Goal: Task Accomplishment & Management: Manage account settings

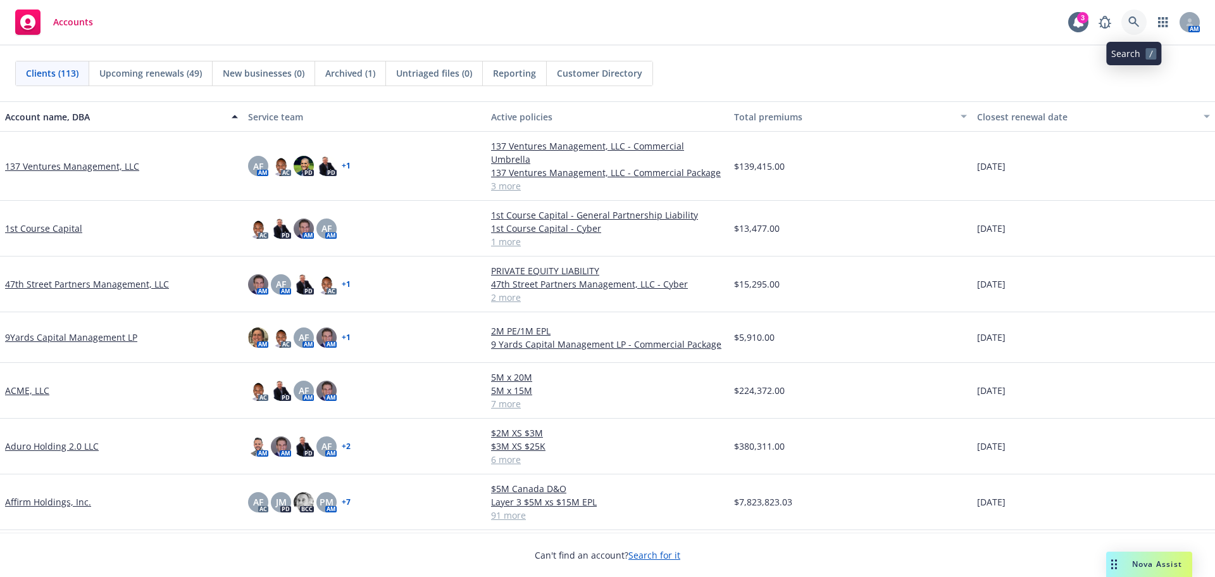
click at [1135, 25] on icon at bounding box center [1134, 21] width 11 height 11
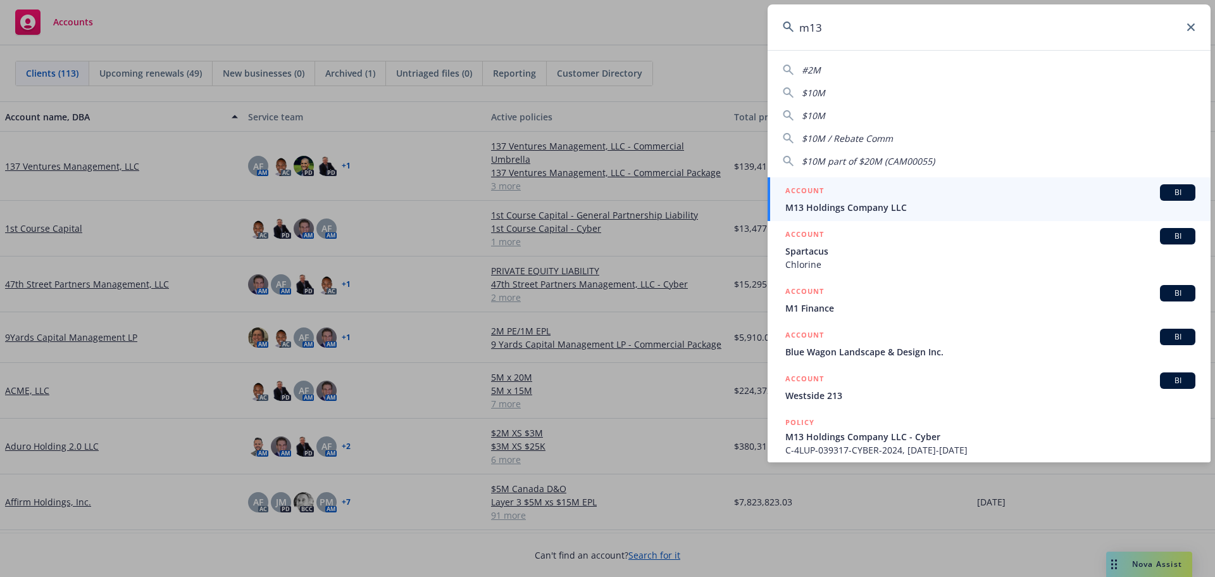
type input "m13"
click at [842, 199] on div "ACCOUNT BI" at bounding box center [990, 192] width 410 height 16
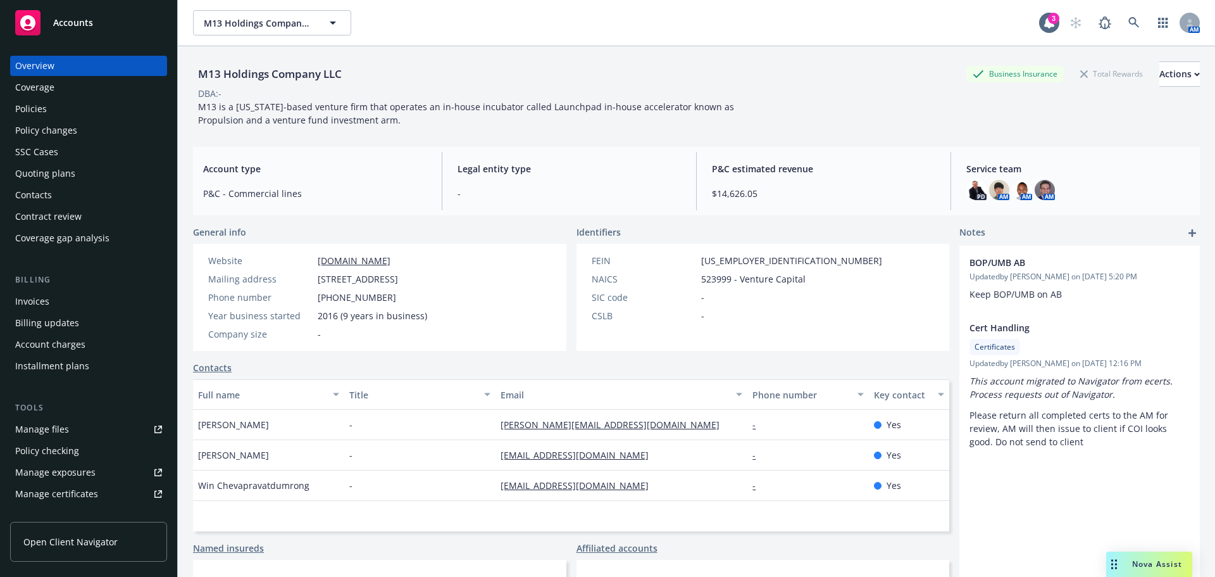
click at [51, 111] on div "Policies" at bounding box center [88, 109] width 147 height 20
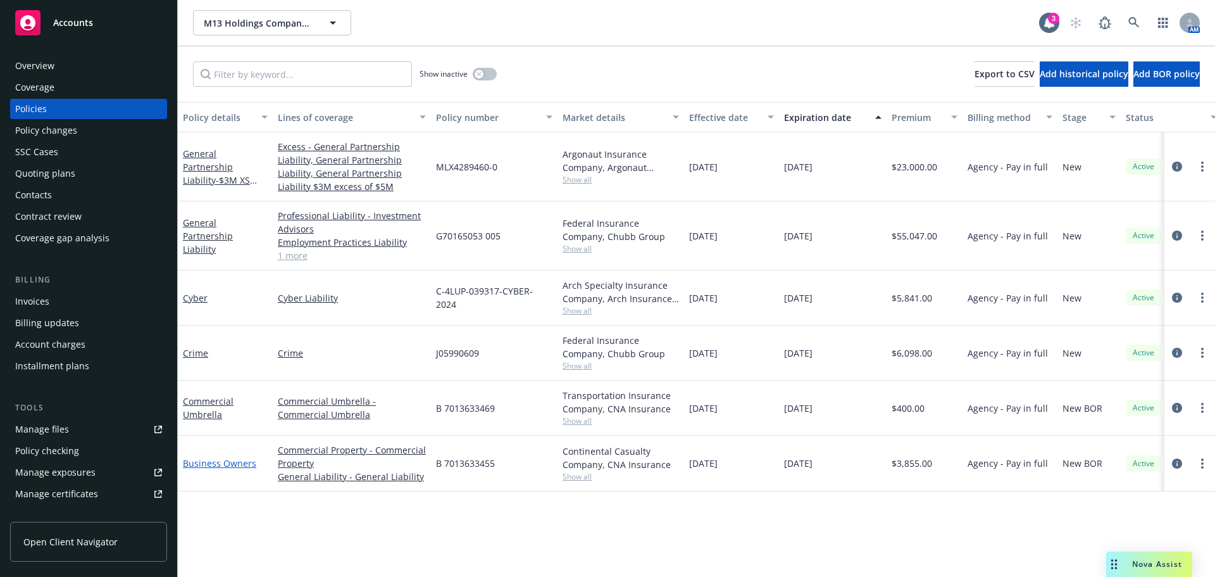
click at [210, 460] on link "Business Owners" at bounding box center [219, 463] width 73 height 12
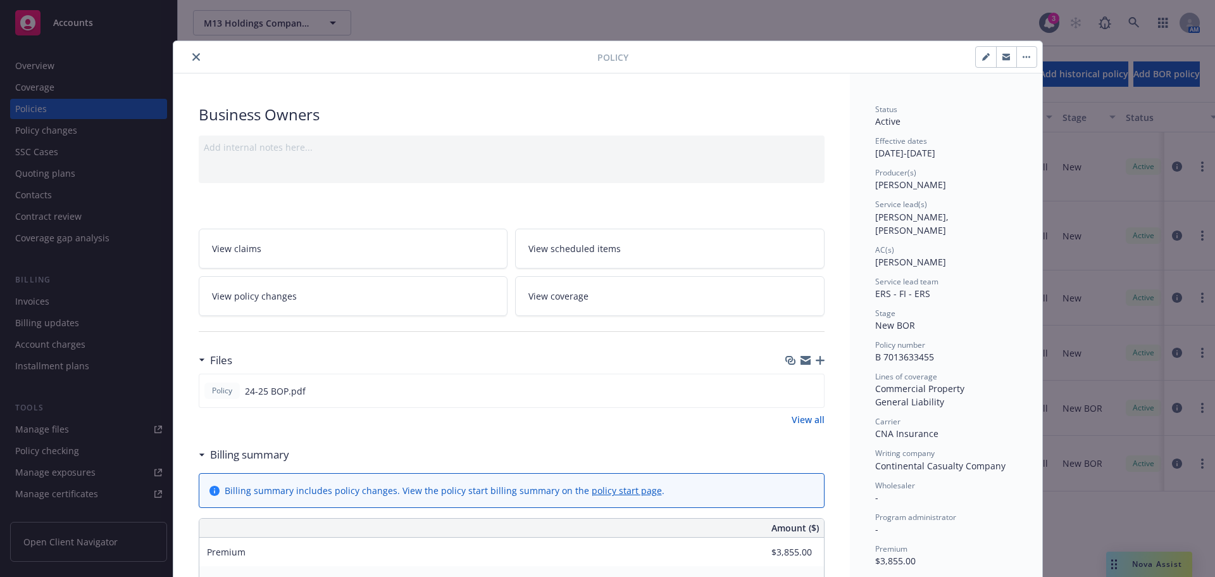
click at [803, 361] on icon "button" at bounding box center [806, 362] width 10 height 6
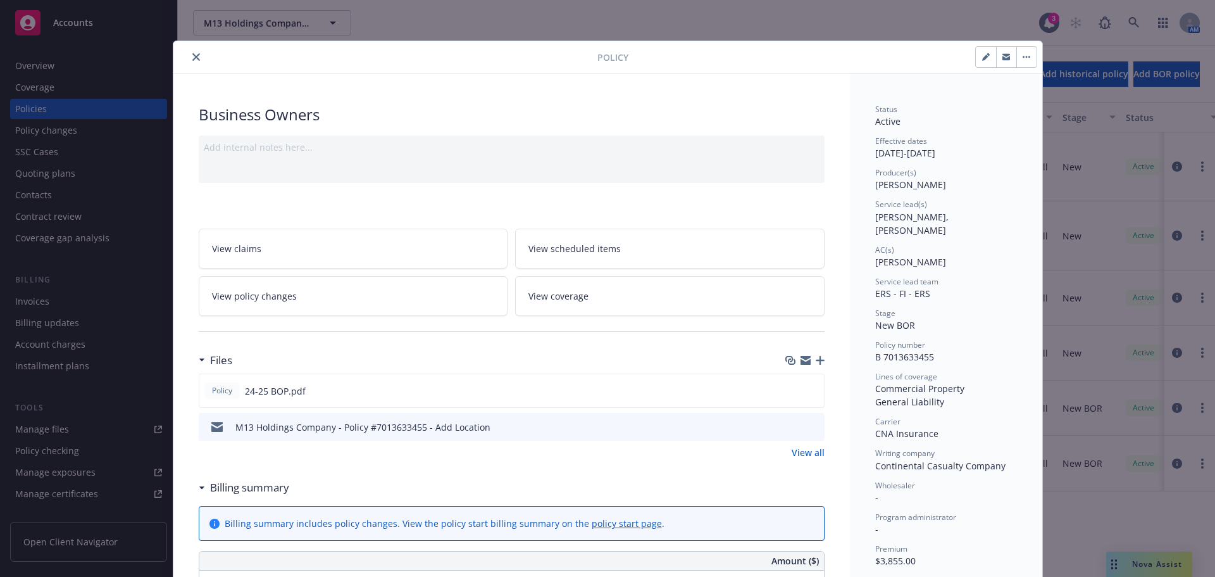
click at [192, 59] on icon "close" at bounding box center [196, 57] width 8 height 8
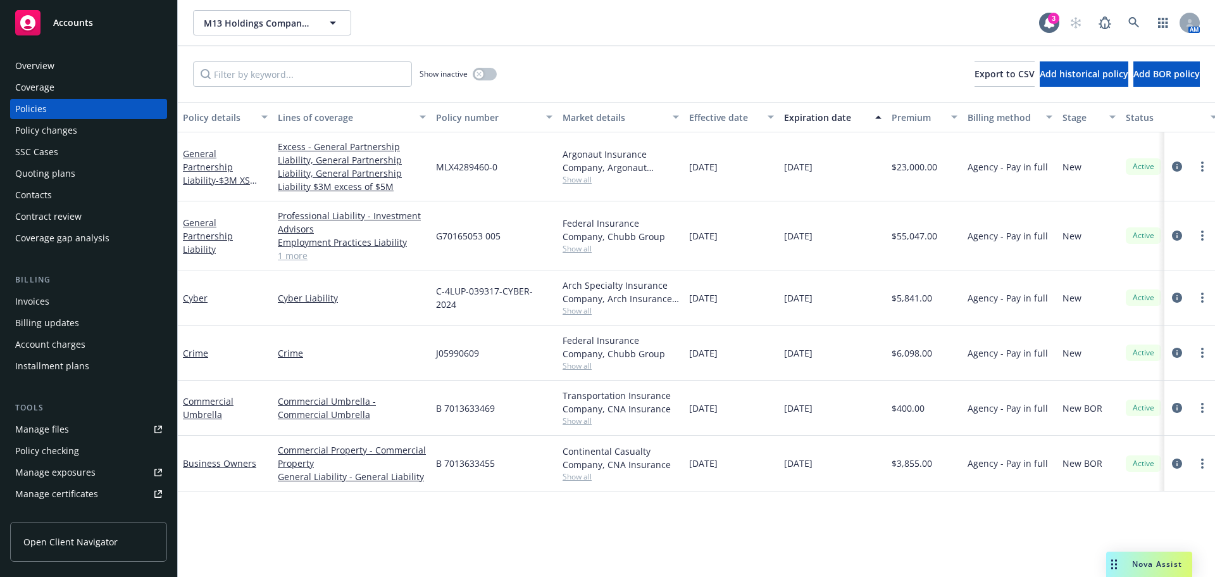
click at [72, 494] on div "Manage certificates" at bounding box center [56, 494] width 83 height 20
drag, startPoint x: 495, startPoint y: 462, endPoint x: 451, endPoint y: 466, distance: 44.5
click at [445, 468] on div "B 7013633455" at bounding box center [494, 463] width 127 height 56
copy span "7013633455"
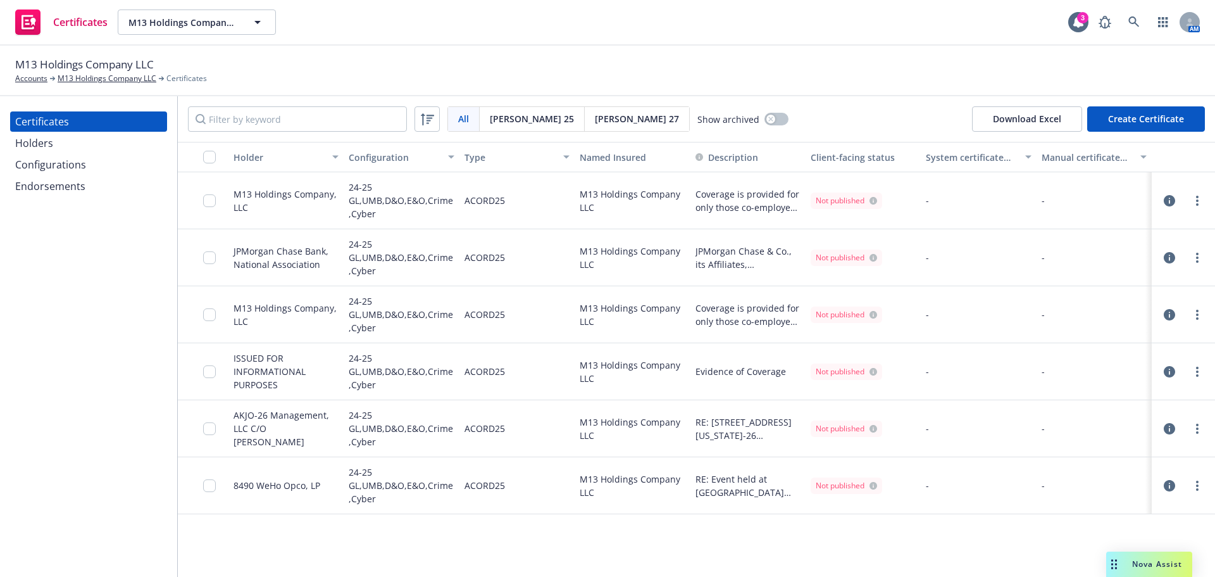
click at [40, 168] on div "Configurations" at bounding box center [50, 164] width 71 height 20
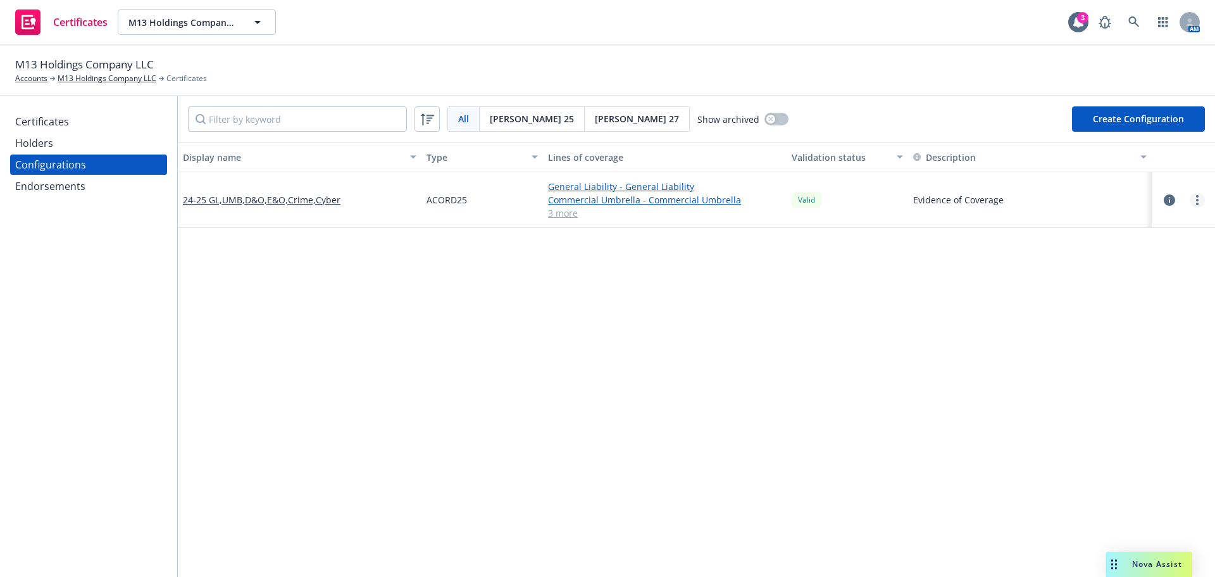
click at [1196, 203] on circle "more" at bounding box center [1197, 204] width 3 height 3
click at [1115, 122] on button "Create Configuration" at bounding box center [1138, 118] width 133 height 25
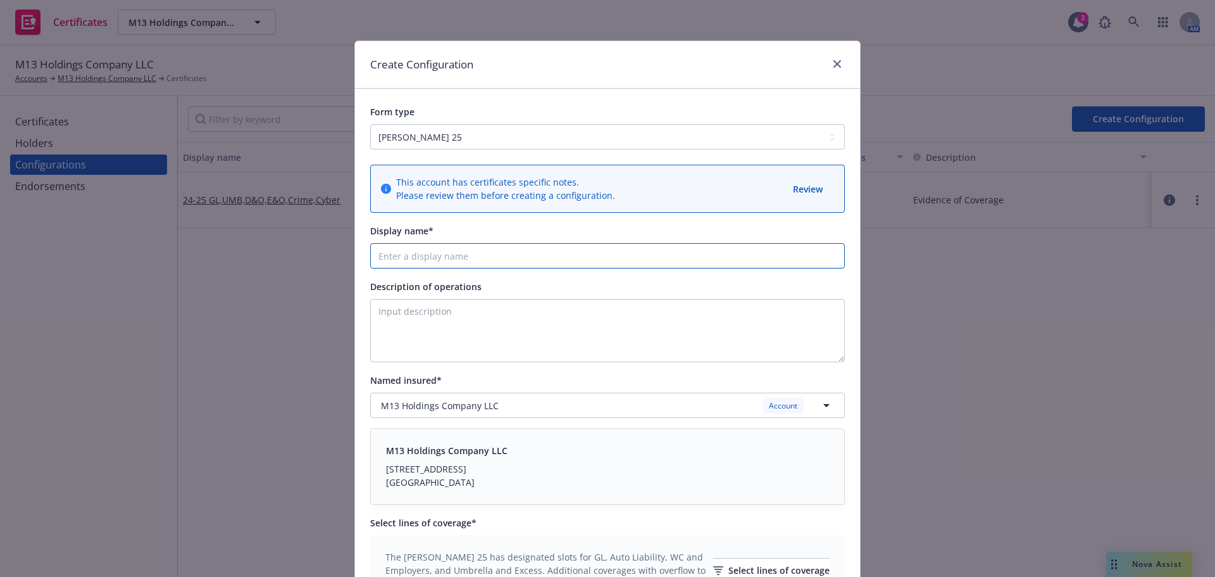
click at [418, 256] on input "Display name*" at bounding box center [607, 255] width 475 height 25
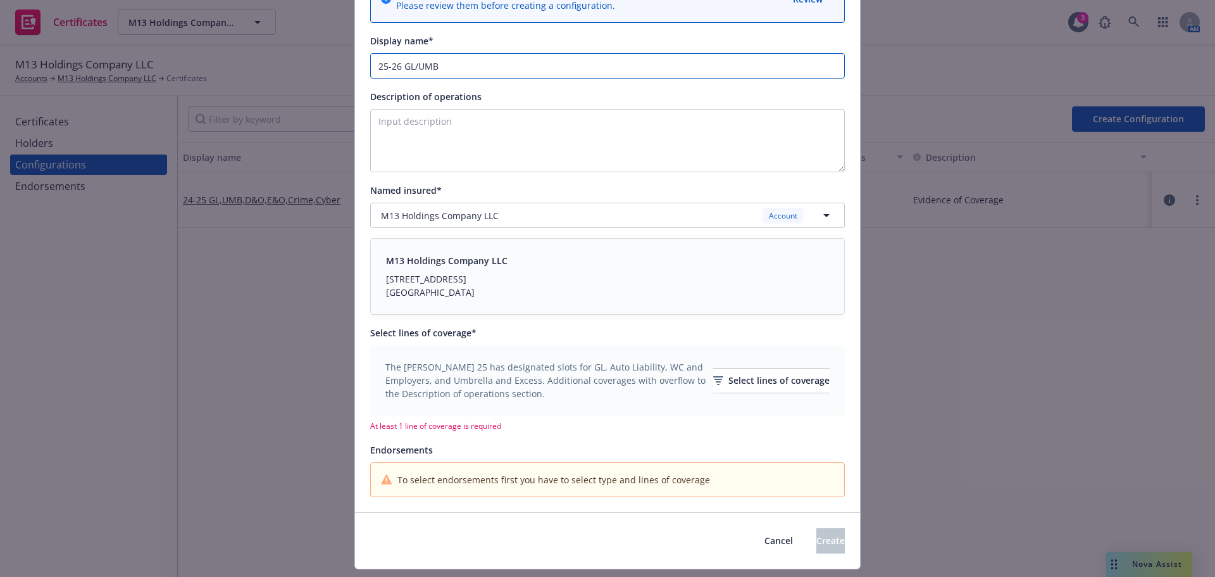
scroll to position [223, 0]
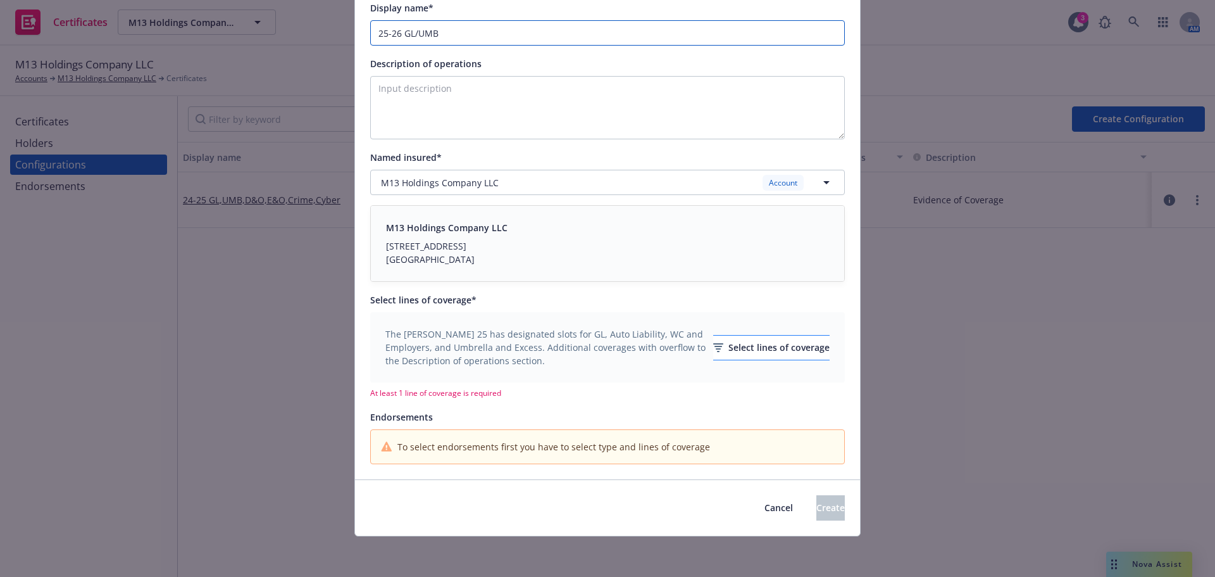
type input "25-26 GL/UMB"
click at [781, 346] on div "Select lines of coverage" at bounding box center [771, 347] width 116 height 24
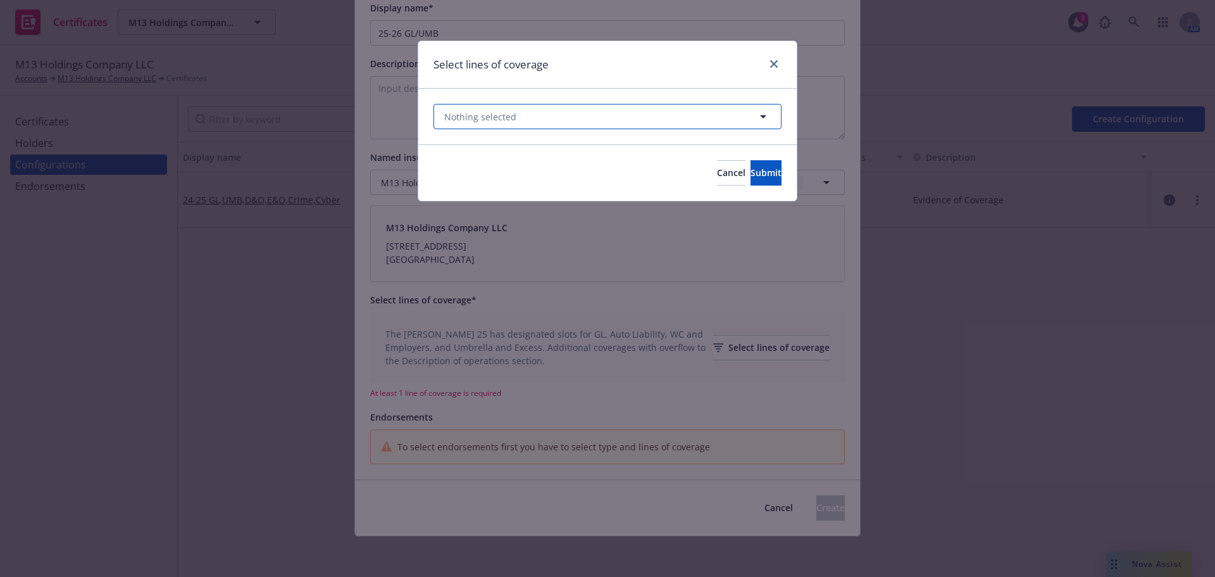
click at [561, 120] on button "Nothing selected" at bounding box center [608, 116] width 348 height 25
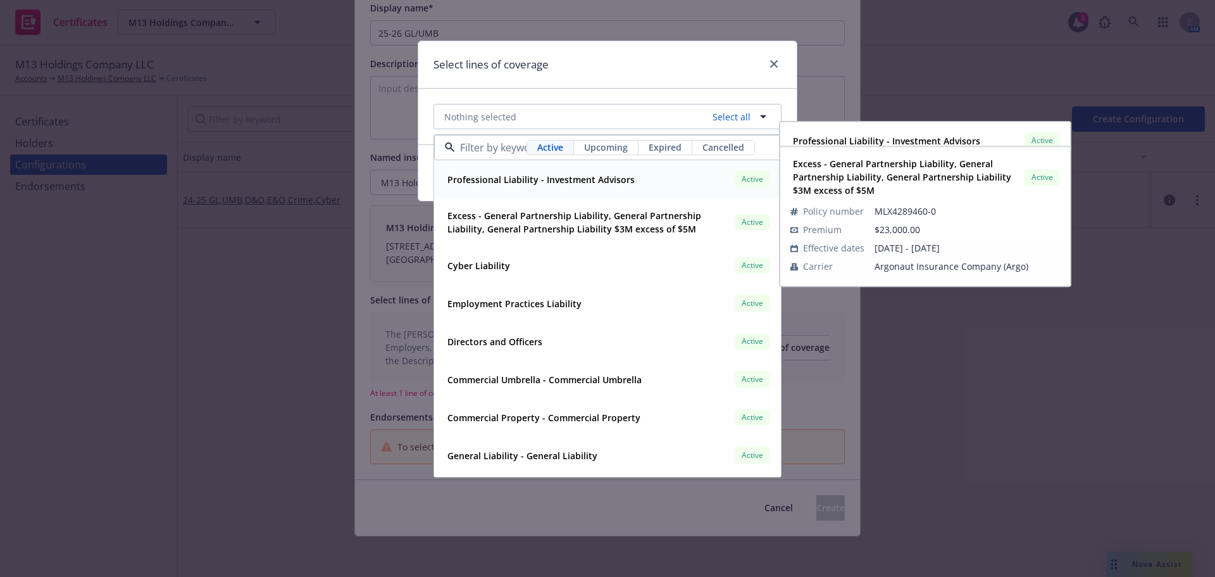
click at [601, 146] on span "Upcoming" at bounding box center [606, 147] width 44 height 13
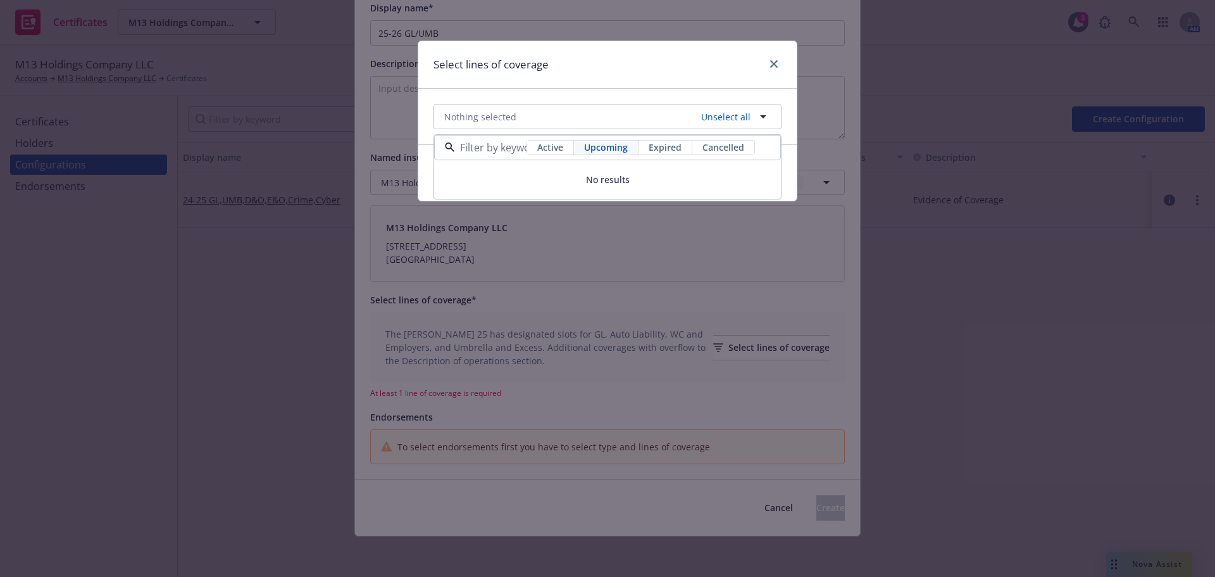
click at [672, 147] on span "Expired" at bounding box center [665, 147] width 33 height 13
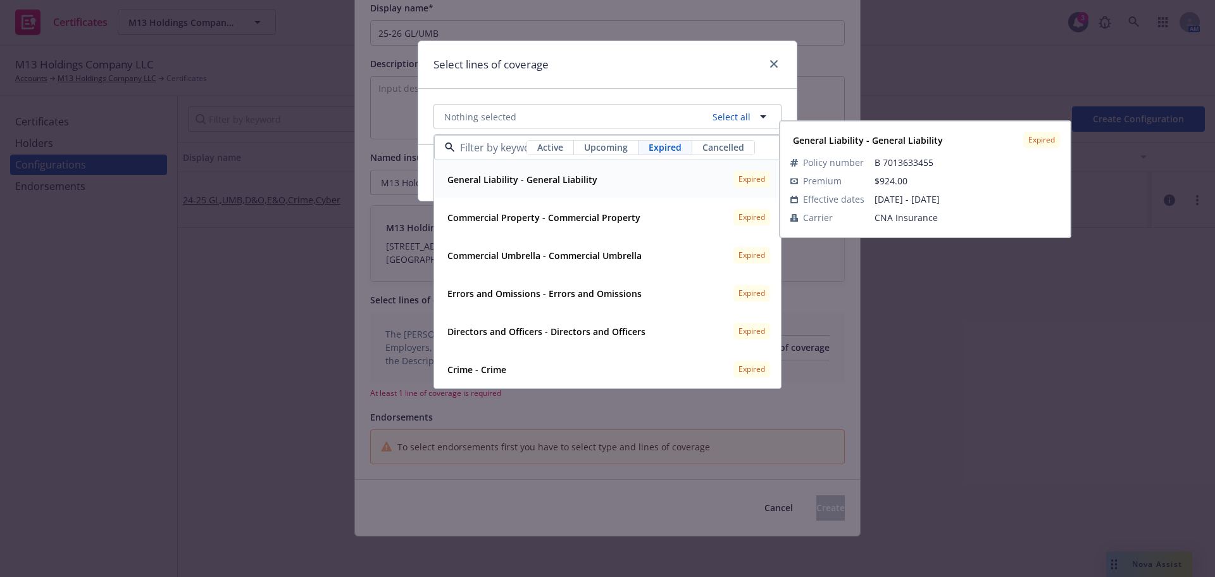
click at [541, 145] on span "Active" at bounding box center [550, 147] width 26 height 13
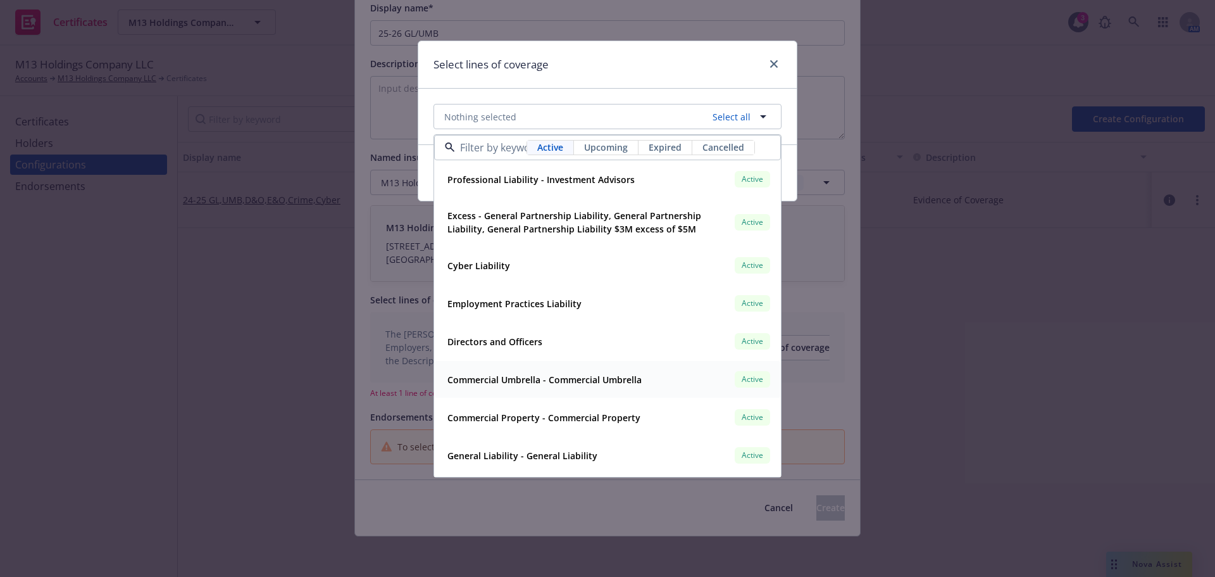
scroll to position [35, 0]
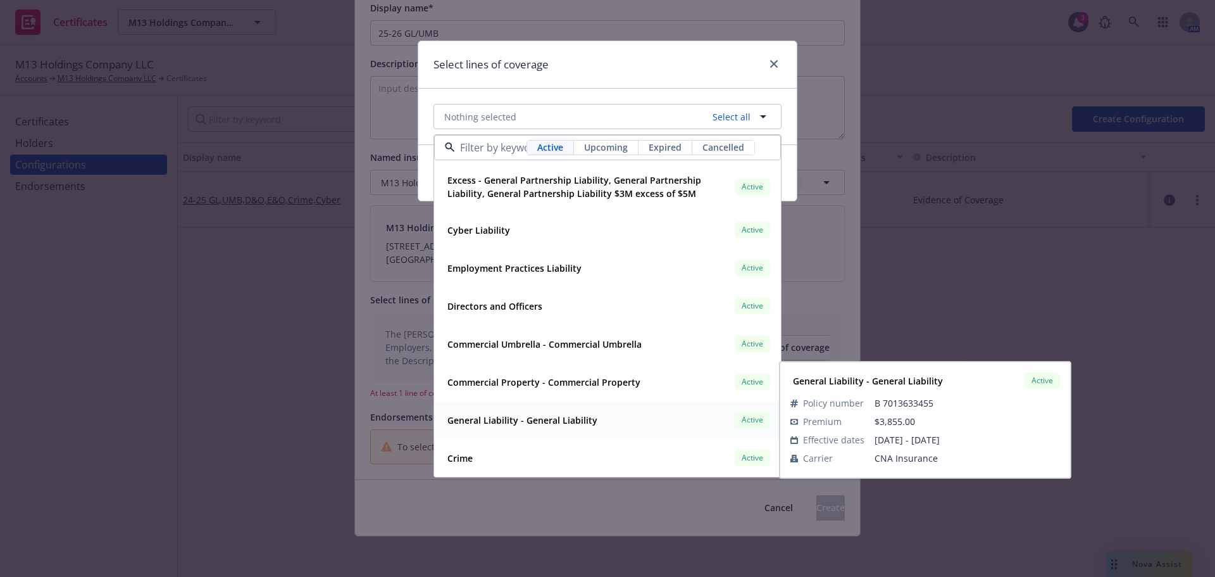
click at [579, 422] on strong "General Liability - General Liability" at bounding box center [522, 420] width 150 height 12
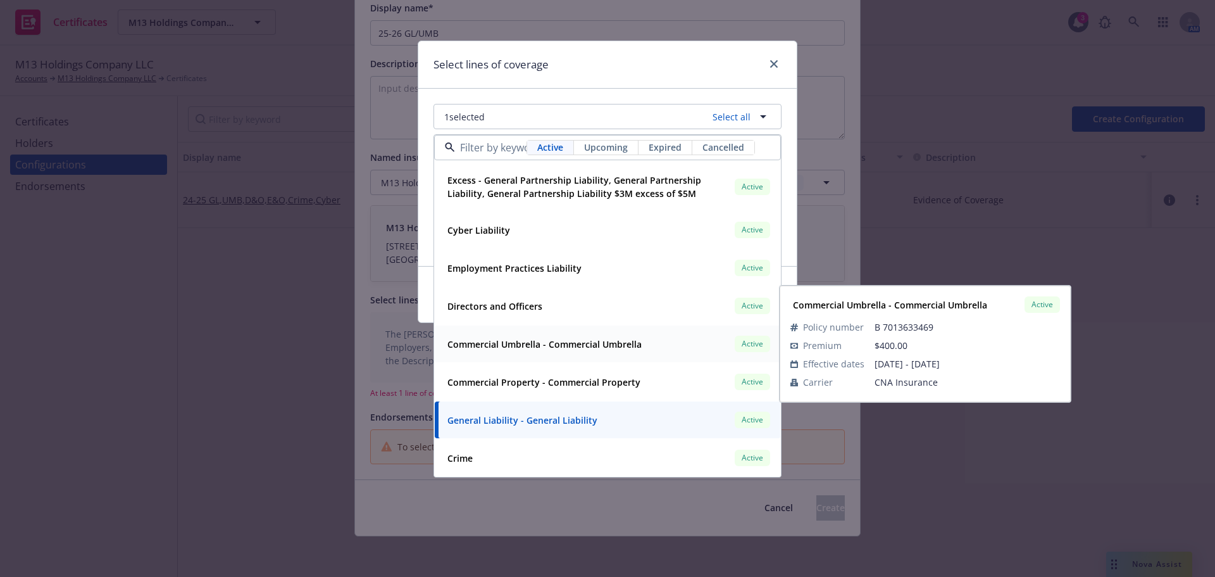
click at [584, 344] on strong "Commercial Umbrella - Commercial Umbrella" at bounding box center [544, 344] width 194 height 12
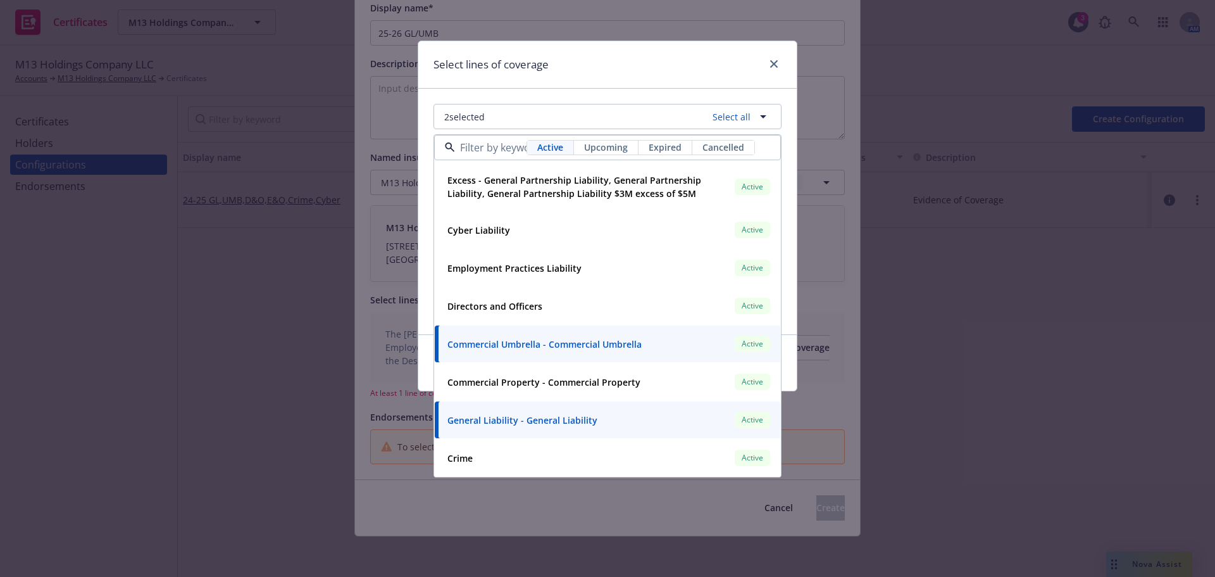
click at [549, 75] on div "Select lines of coverage" at bounding box center [607, 64] width 378 height 47
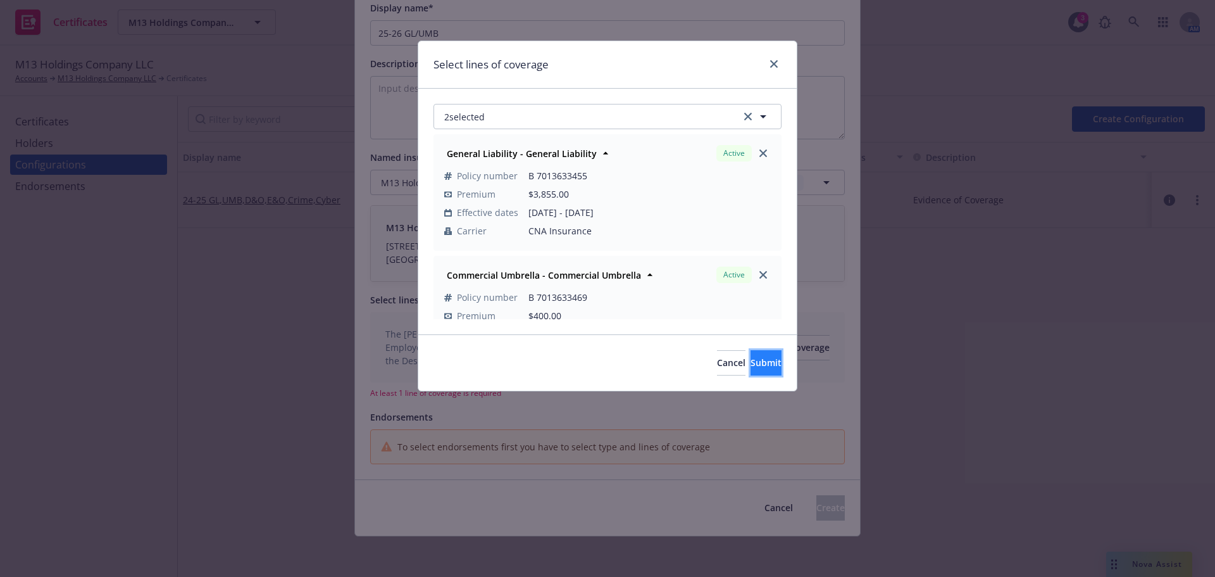
click at [758, 360] on span "Submit" at bounding box center [766, 362] width 31 height 12
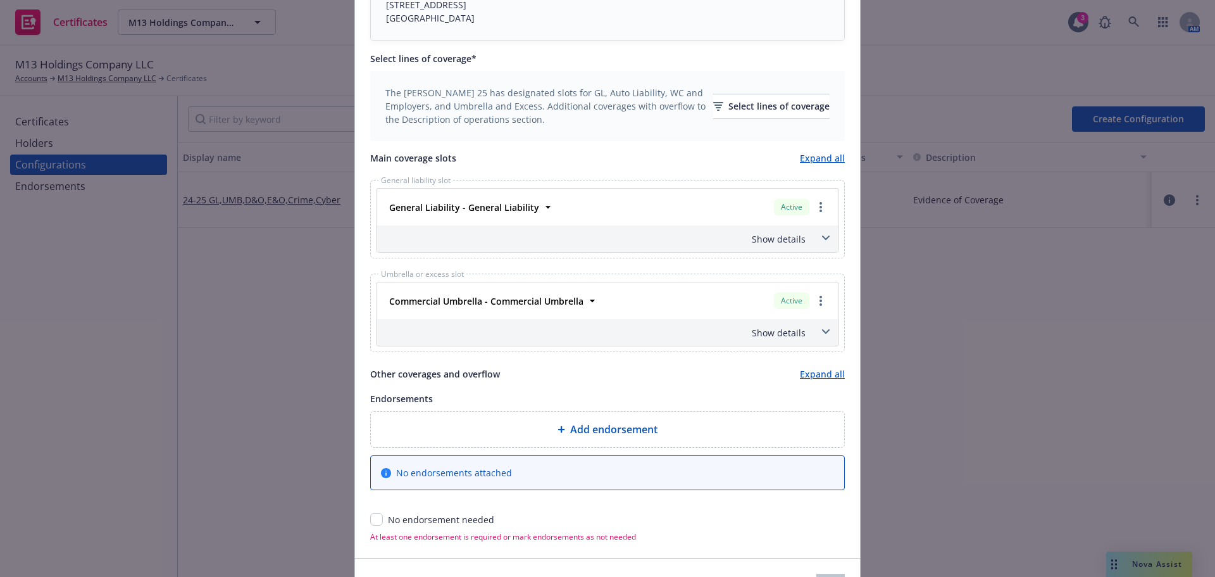
scroll to position [539, 0]
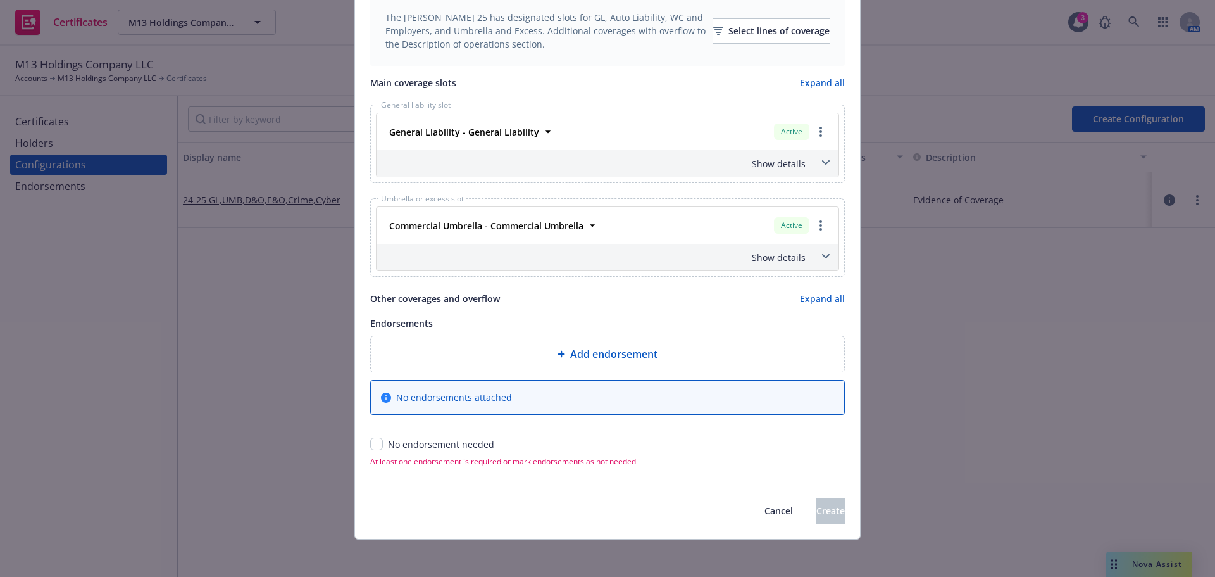
click at [803, 163] on div "Show details" at bounding box center [608, 163] width 462 height 27
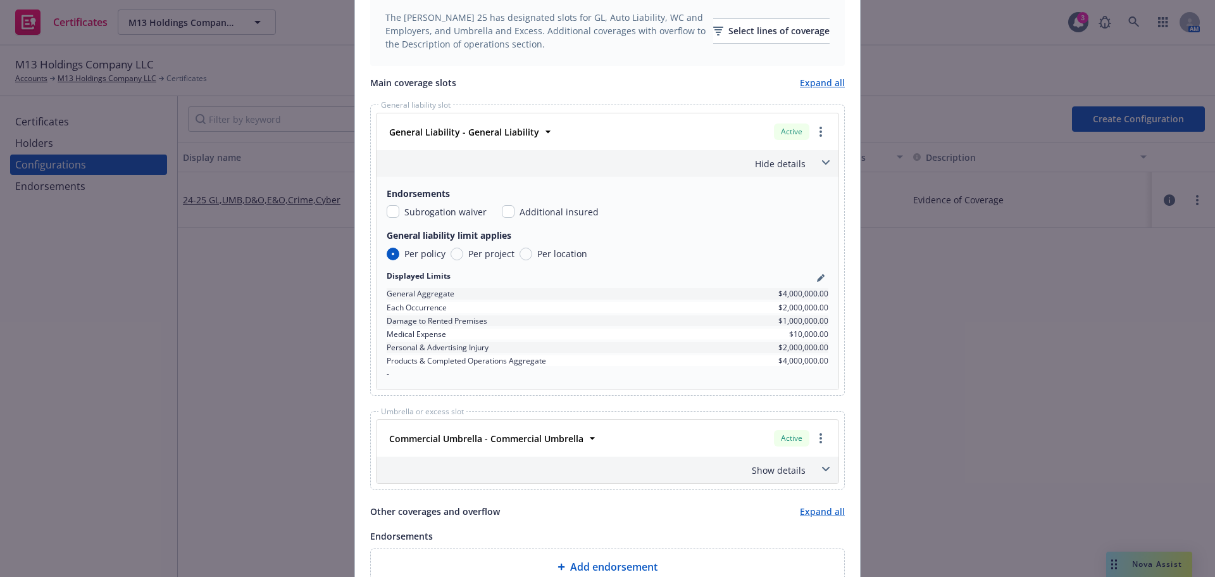
click at [803, 163] on div "Hide details" at bounding box center [608, 163] width 462 height 27
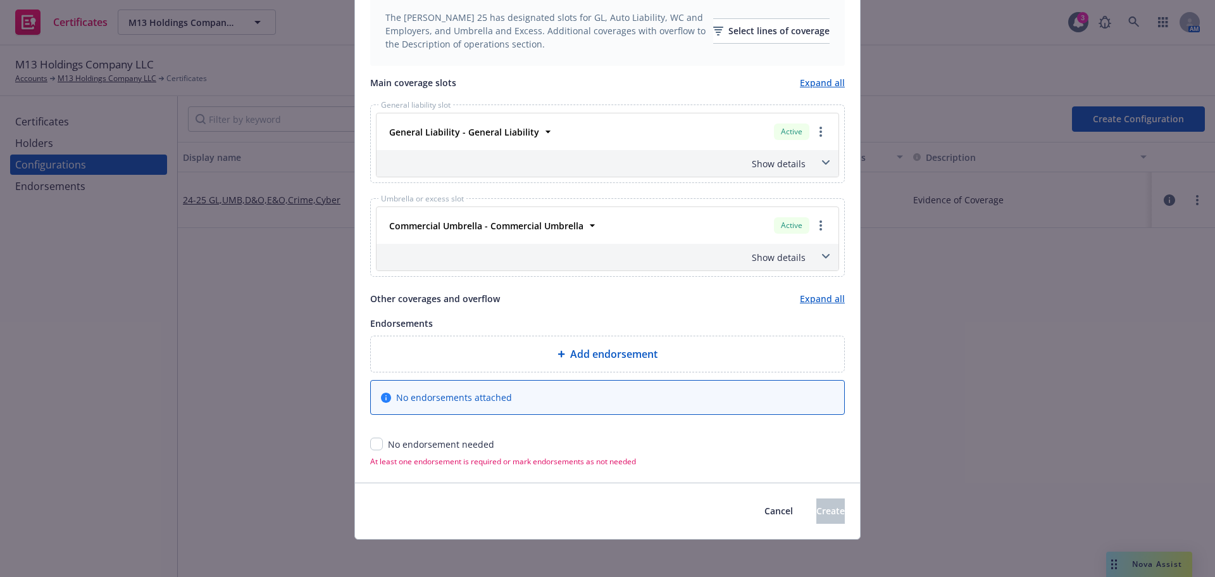
scroll to position [542, 0]
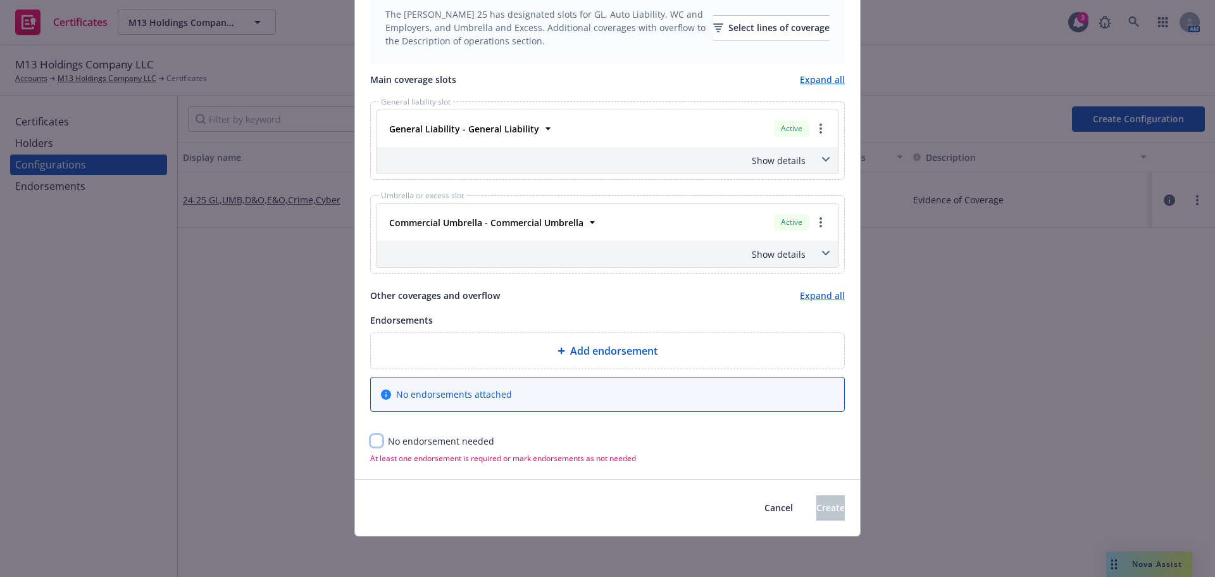
click at [374, 441] on input "checkbox" at bounding box center [376, 440] width 13 height 13
checkbox input "true"
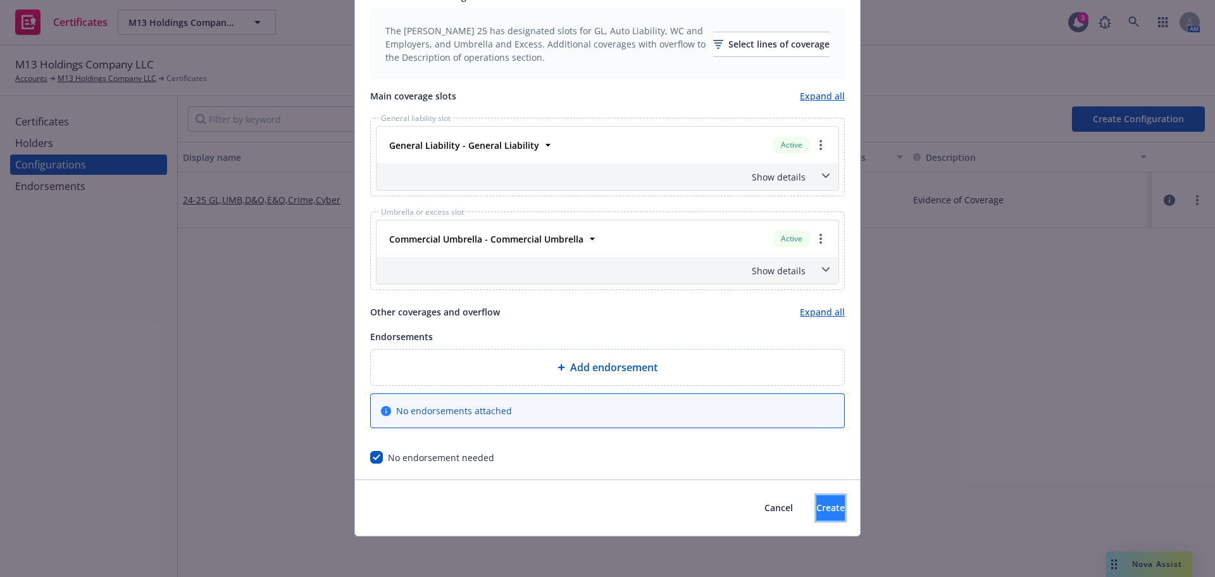
click at [816, 506] on span "Create" at bounding box center [830, 507] width 28 height 12
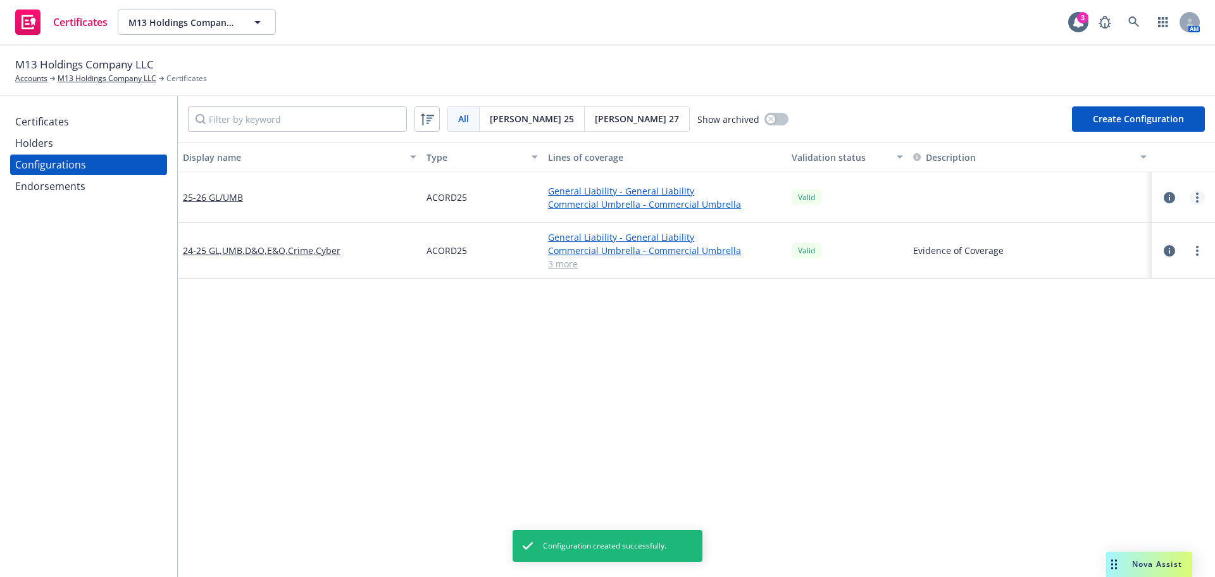
click at [1190, 197] on link "more" at bounding box center [1197, 197] width 15 height 15
click at [1112, 217] on link "Edit" at bounding box center [1125, 223] width 139 height 25
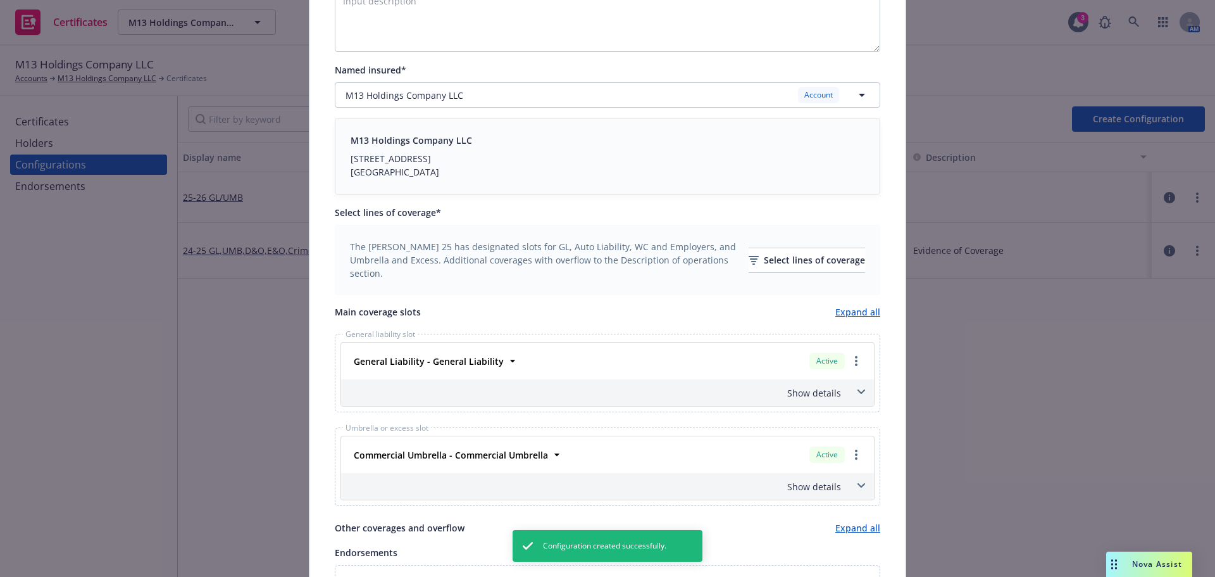
scroll to position [380, 0]
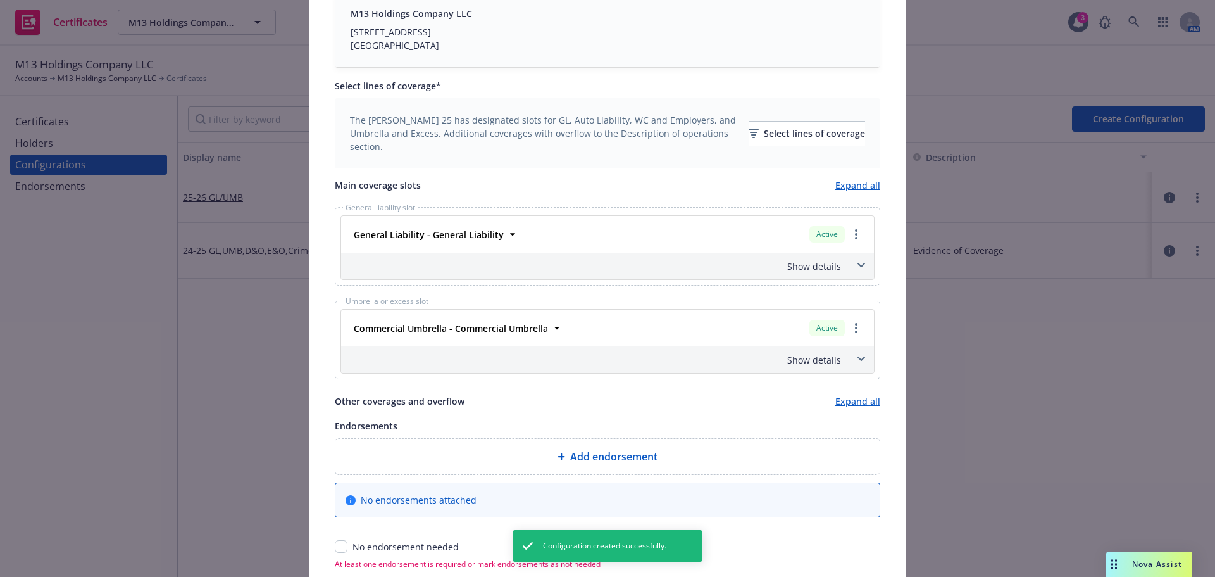
click at [823, 266] on div "Show details" at bounding box center [592, 266] width 497 height 13
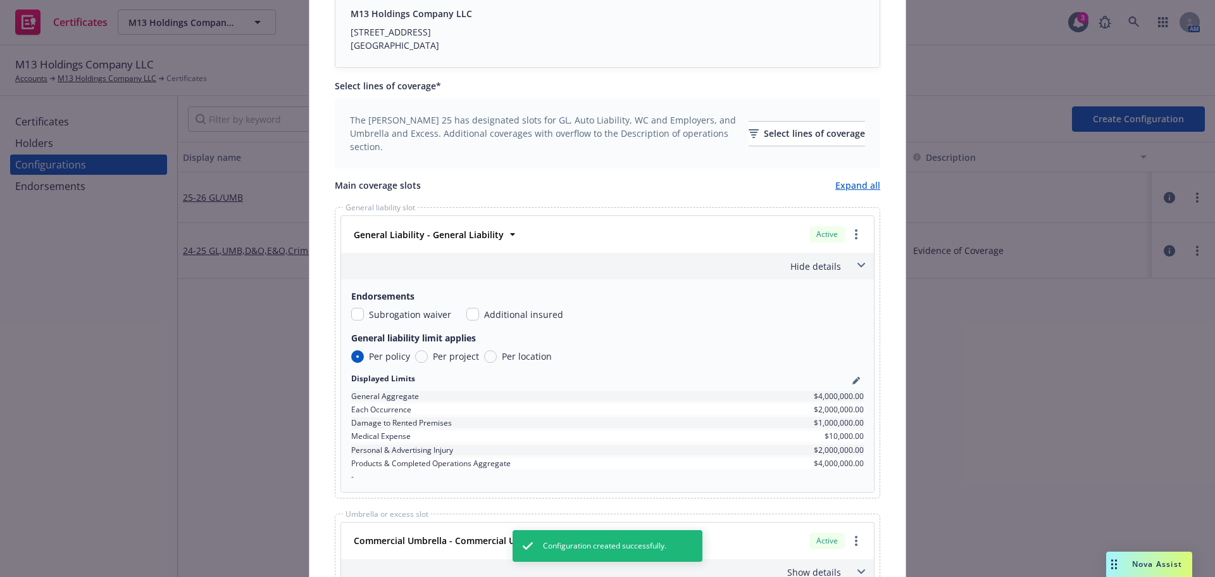
click at [823, 266] on div "Hide details" at bounding box center [592, 266] width 497 height 13
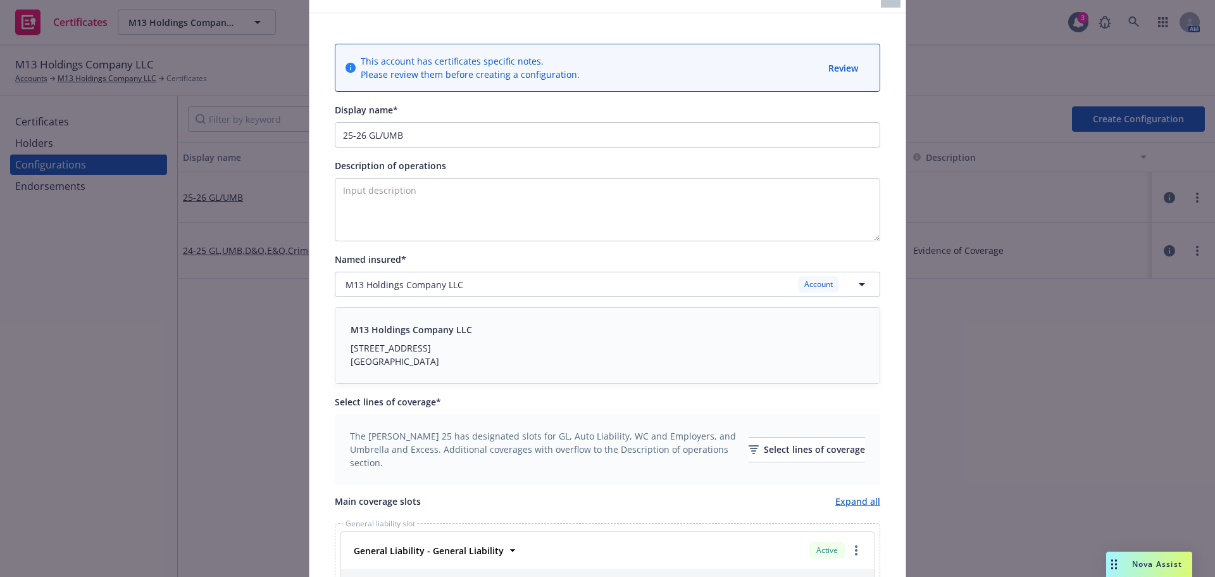
scroll to position [0, 0]
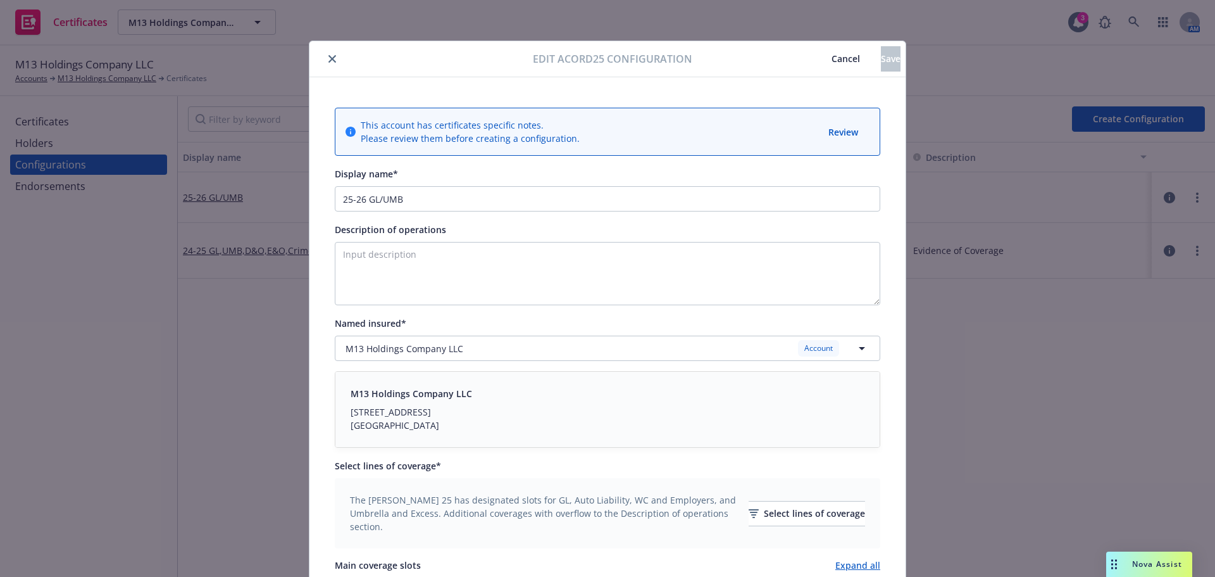
click at [325, 54] on button "close" at bounding box center [332, 58] width 15 height 15
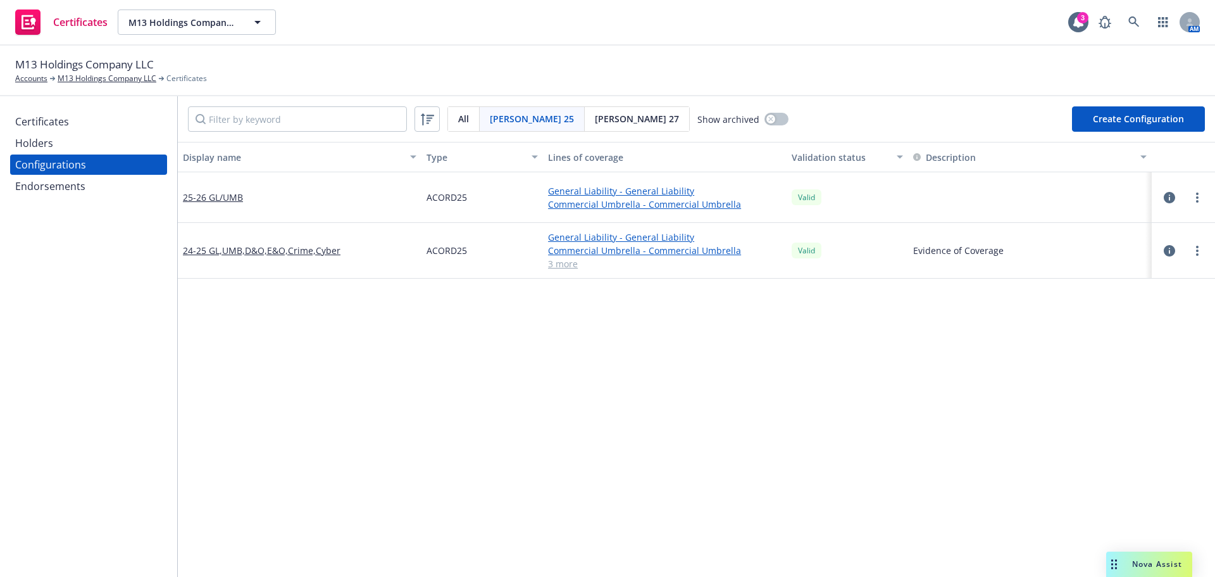
click at [45, 138] on div "Holders" at bounding box center [34, 143] width 38 height 20
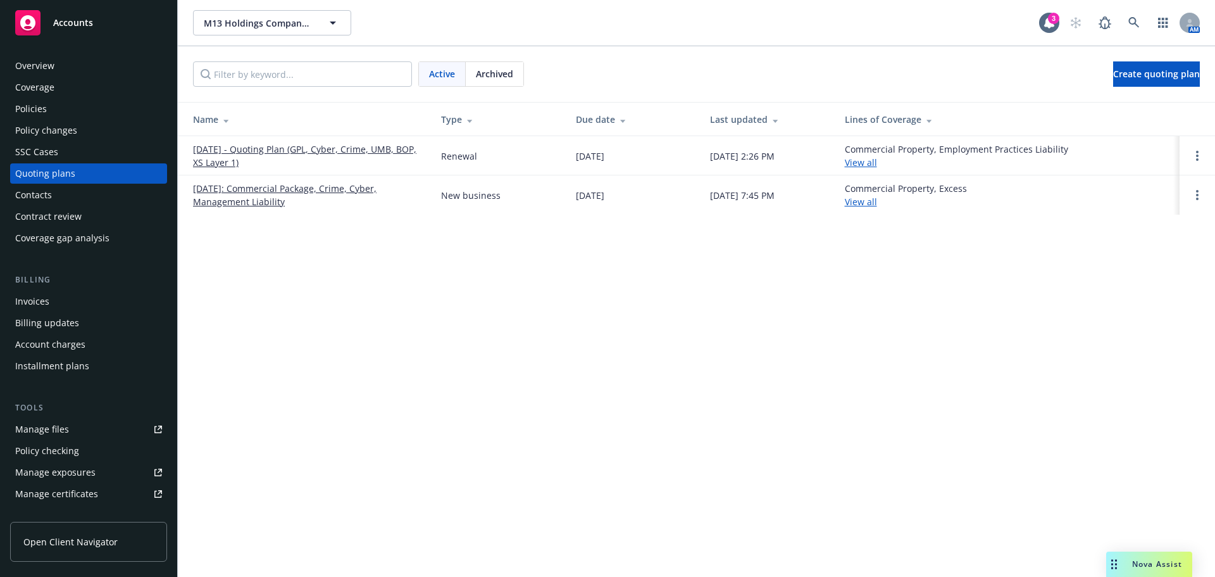
click at [279, 141] on td "[DATE] - Quoting Plan (GPL, Cyber, Crime, UMB, BOP, XS Layer 1)" at bounding box center [304, 155] width 253 height 39
click at [280, 151] on link "10/01/25 - Quoting Plan (GPL, Cyber, Crime, UMB, BOP, XS Layer 1)" at bounding box center [307, 155] width 228 height 27
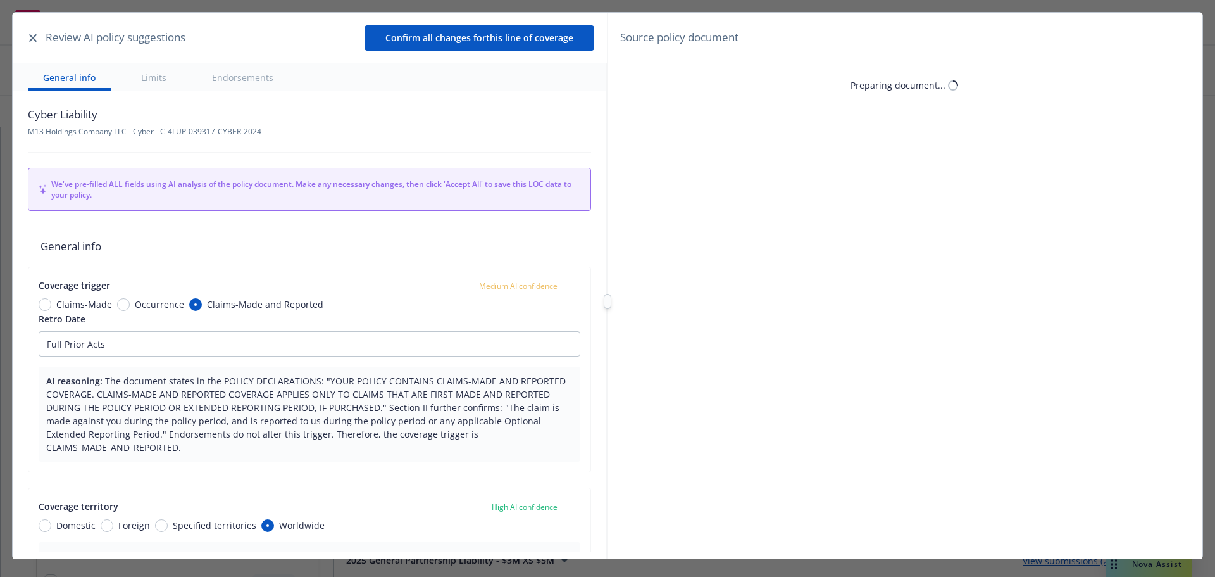
click at [30, 38] on icon "button" at bounding box center [33, 38] width 8 height 8
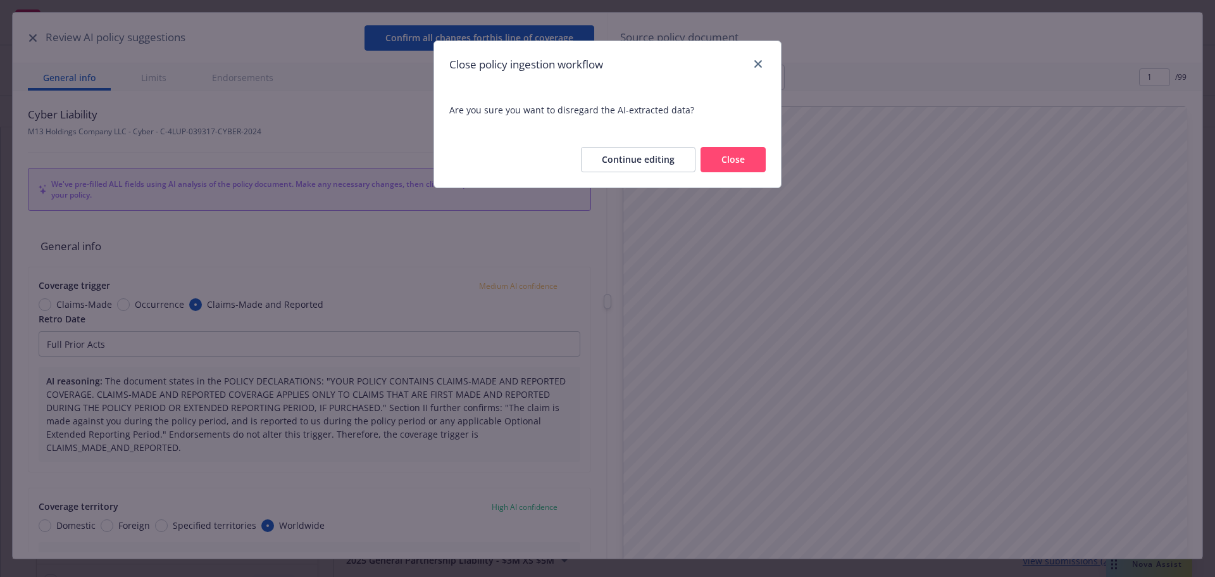
click at [727, 163] on button "Close" at bounding box center [733, 159] width 65 height 25
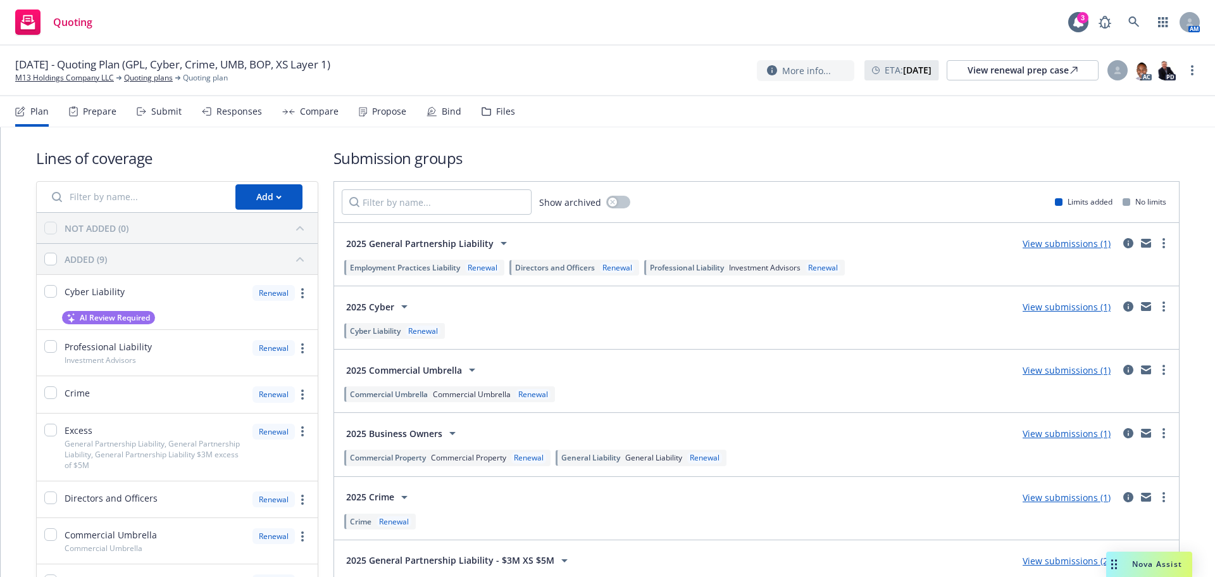
click at [496, 115] on div "Files" at bounding box center [505, 111] width 19 height 10
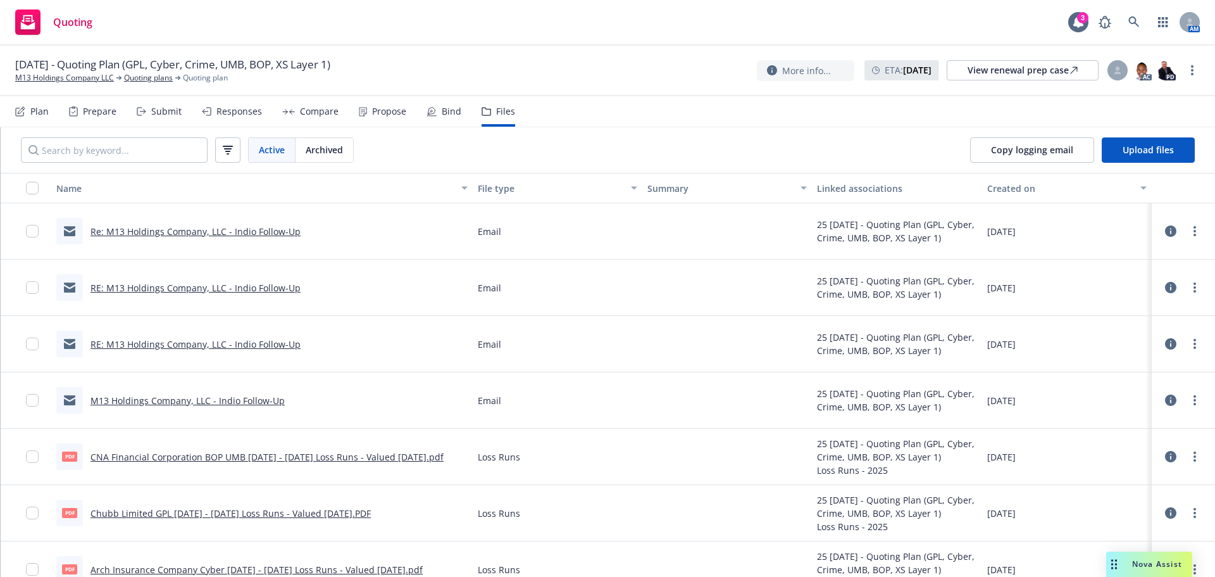
click at [380, 453] on link "CNA Financial Corporation BOP UMB 2022 - 2024 Loss Runs - Valued 2025-07-03.pdf" at bounding box center [267, 457] width 353 height 12
click at [218, 109] on div "Responses" at bounding box center [239, 111] width 46 height 10
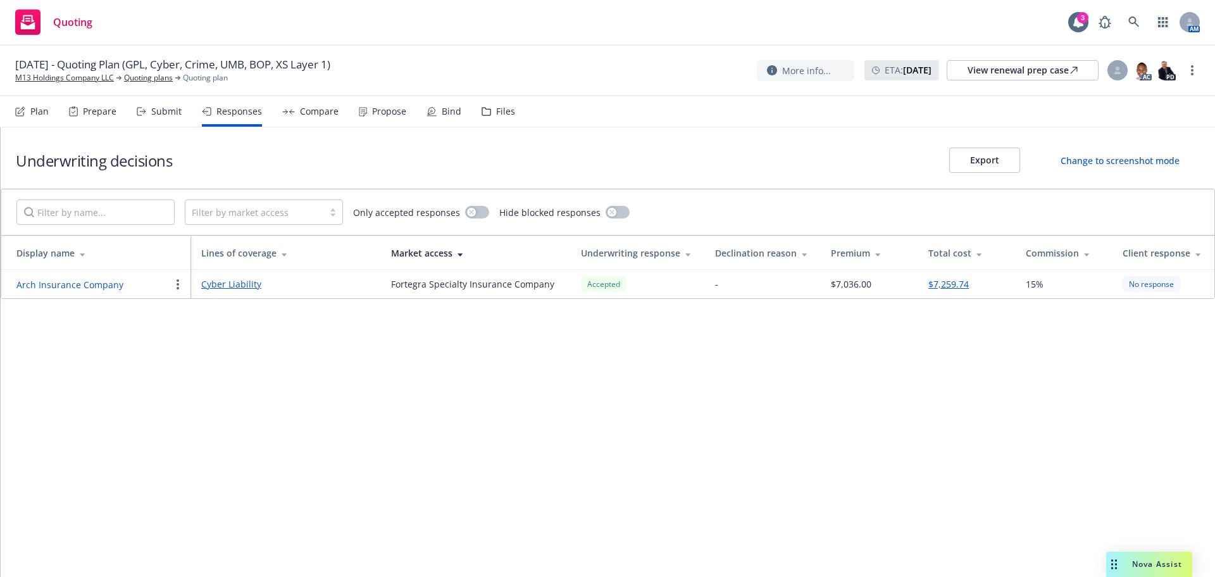
click at [159, 114] on div "Submit" at bounding box center [166, 111] width 30 height 10
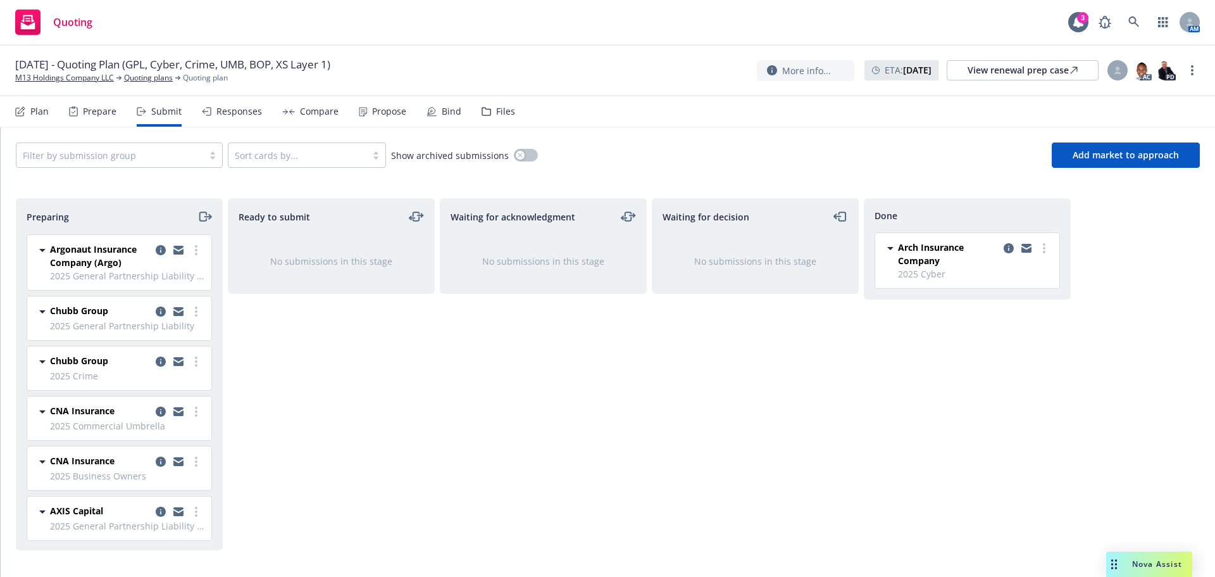
scroll to position [1, 0]
